Goal: Task Accomplishment & Management: Manage account settings

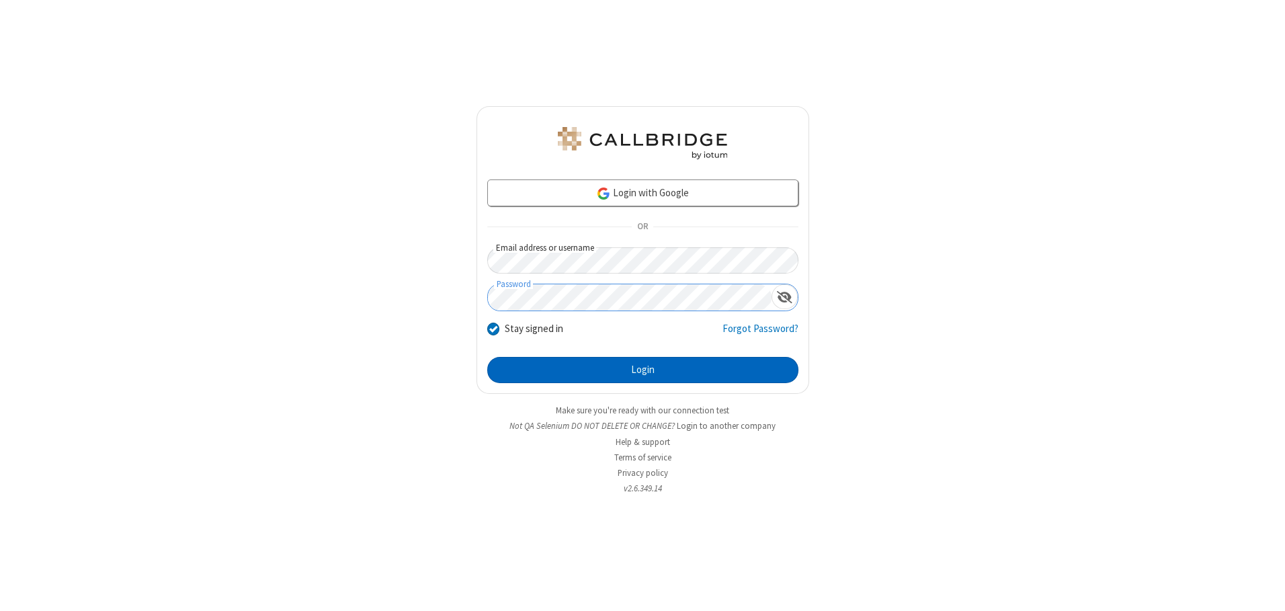
click at [643, 370] on button "Login" at bounding box center [642, 370] width 311 height 27
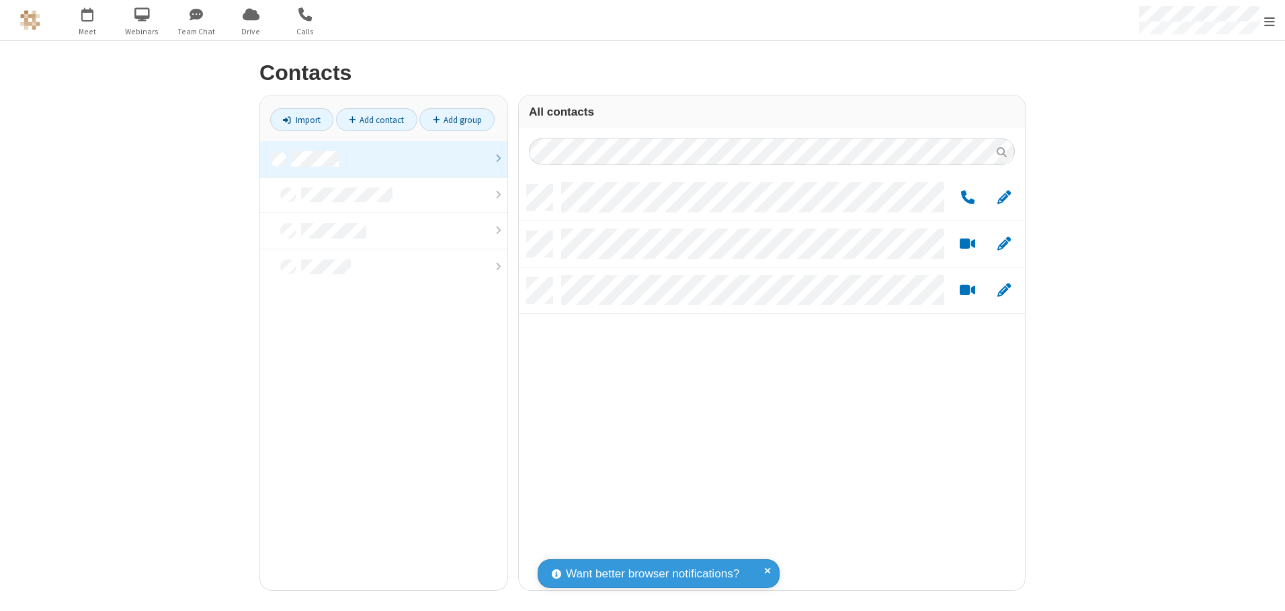
scroll to position [405, 496]
click at [384, 159] on link at bounding box center [383, 159] width 247 height 36
click at [457, 120] on link "Add group" at bounding box center [456, 119] width 75 height 23
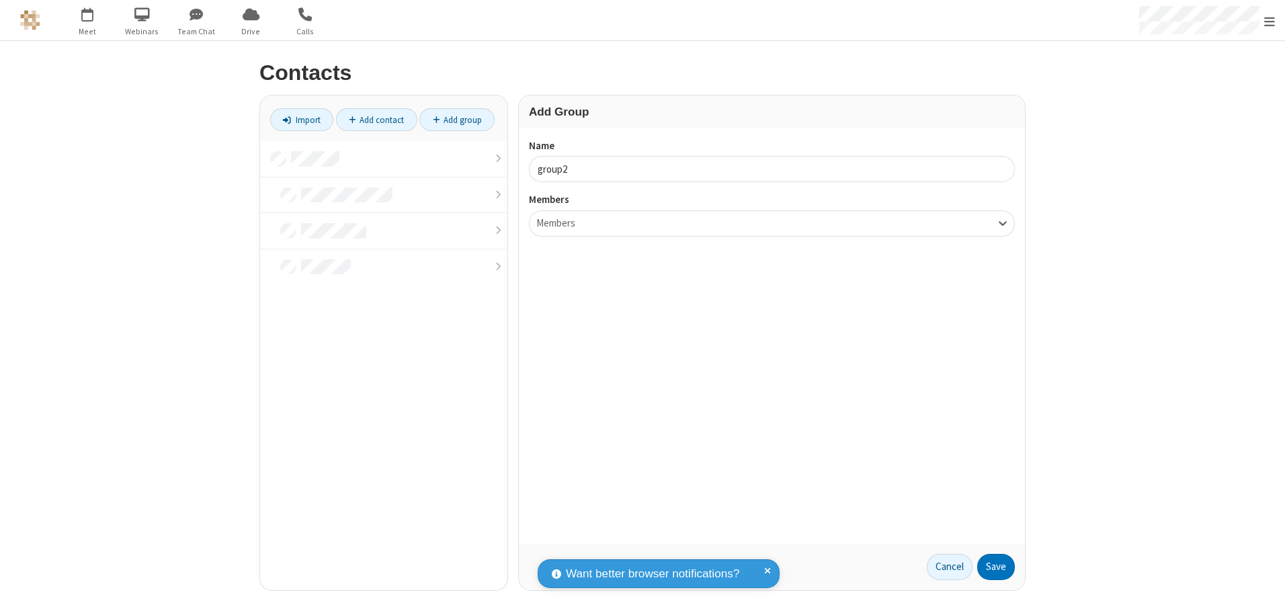
type input "group2"
type input "name19"
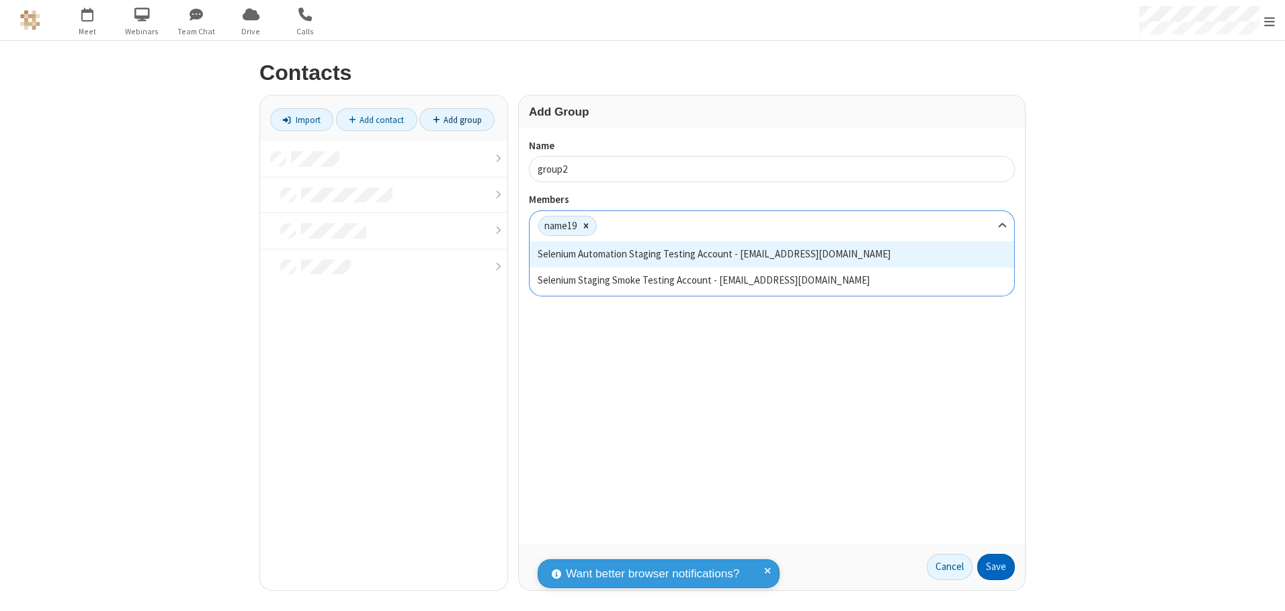
click at [996, 567] on button "Save" at bounding box center [996, 567] width 38 height 27
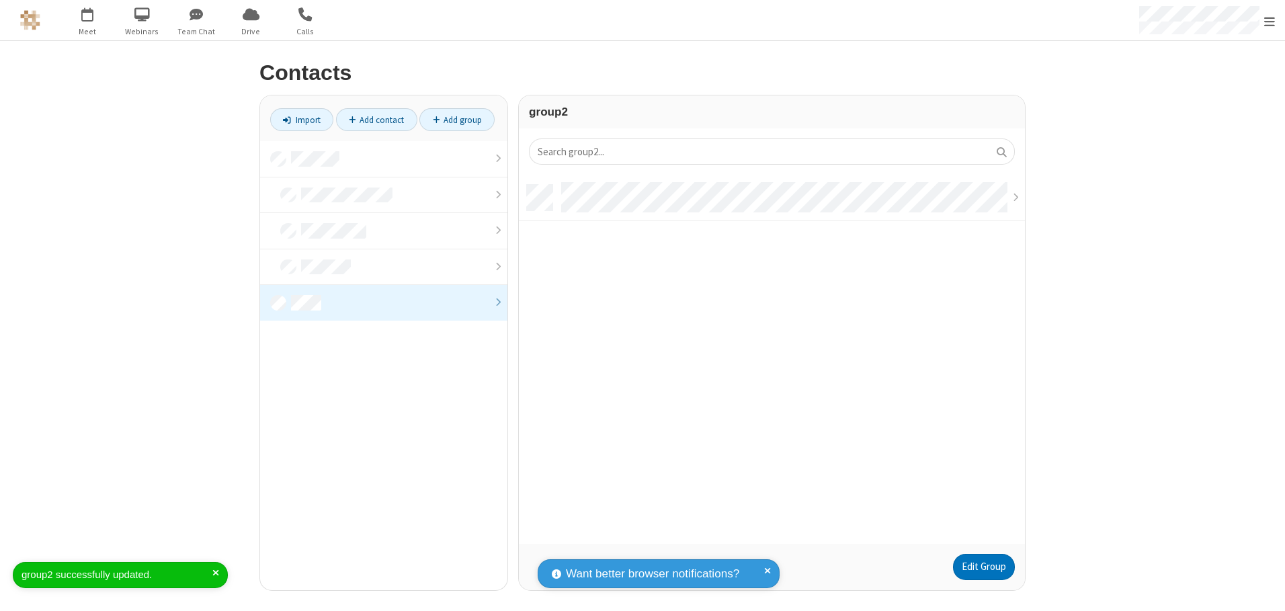
scroll to position [359, 496]
click at [983, 567] on link "Edit Group" at bounding box center [984, 567] width 62 height 27
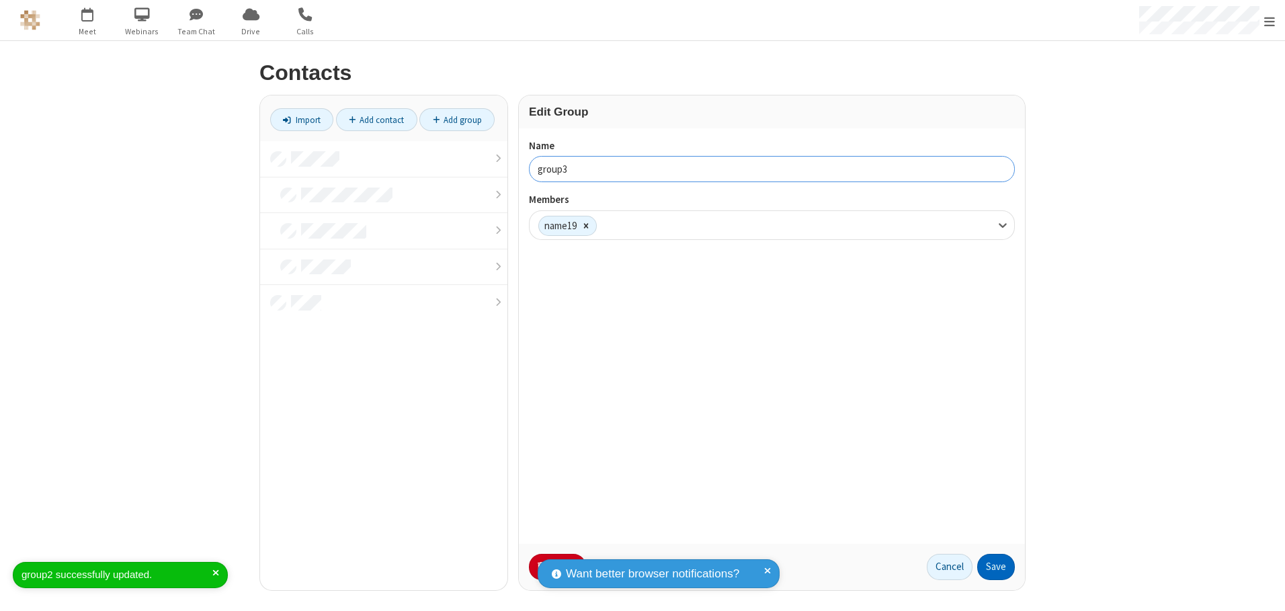
type input "group3"
click at [996, 567] on button "Save" at bounding box center [996, 567] width 38 height 27
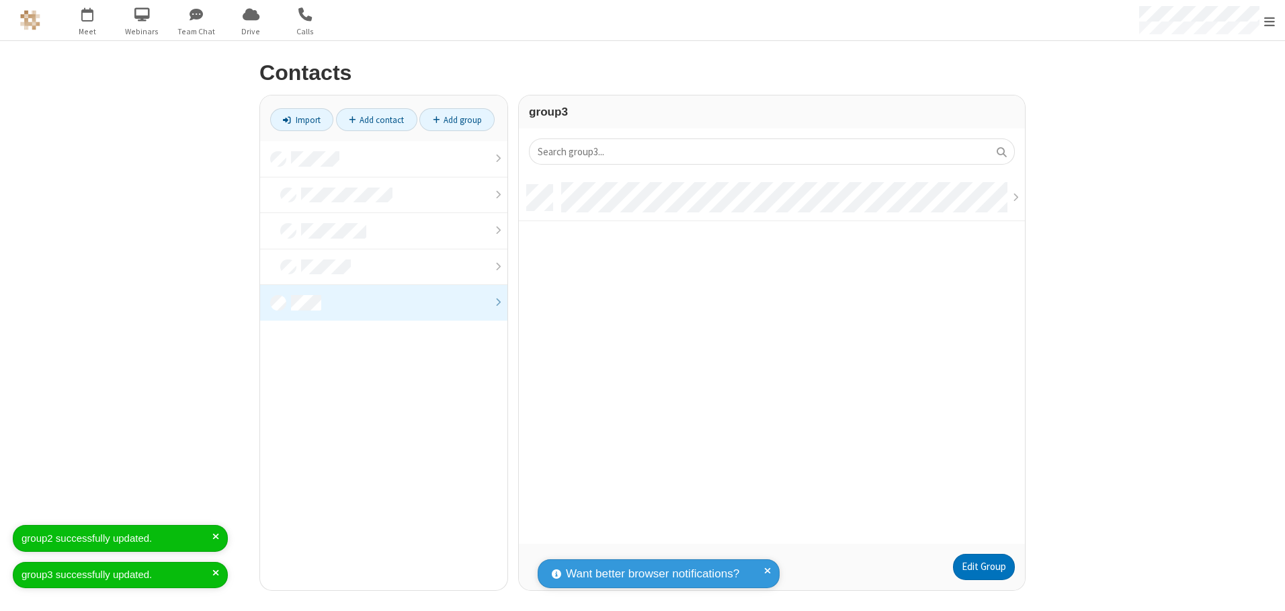
scroll to position [359, 496]
